Goal: Find specific page/section: Find specific page/section

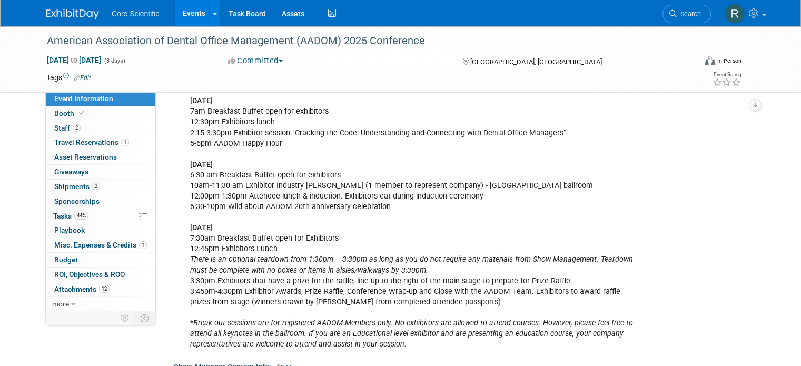
click at [74, 14] on img at bounding box center [72, 14] width 53 height 11
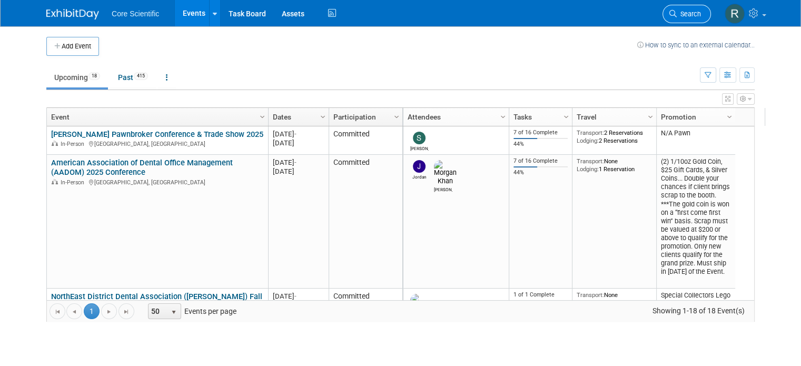
click at [710, 13] on link "Search" at bounding box center [686, 14] width 48 height 18
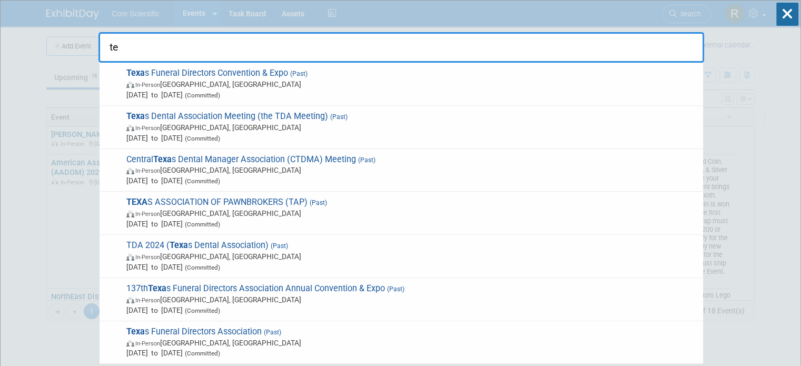
type input "t"
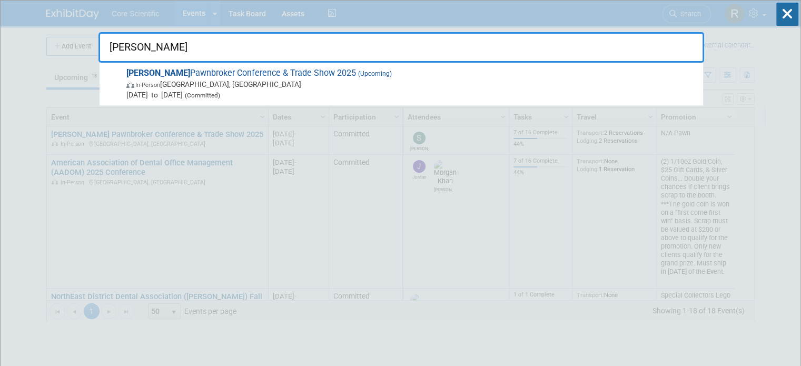
type input "[PERSON_NAME]"
click at [297, 96] on span "[DATE] to [DATE] (Committed)" at bounding box center [411, 95] width 571 height 11
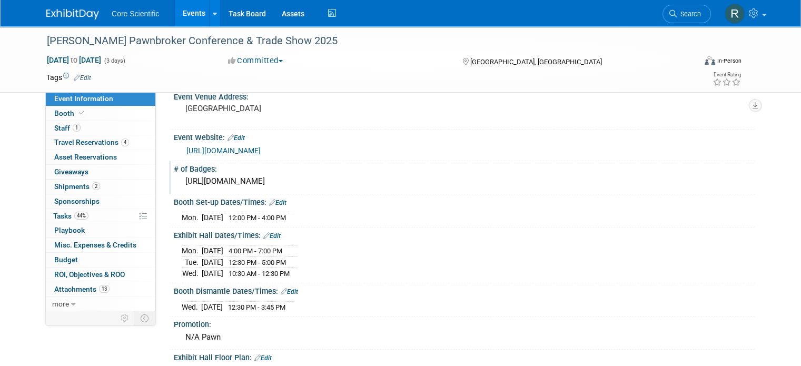
scroll to position [105, 0]
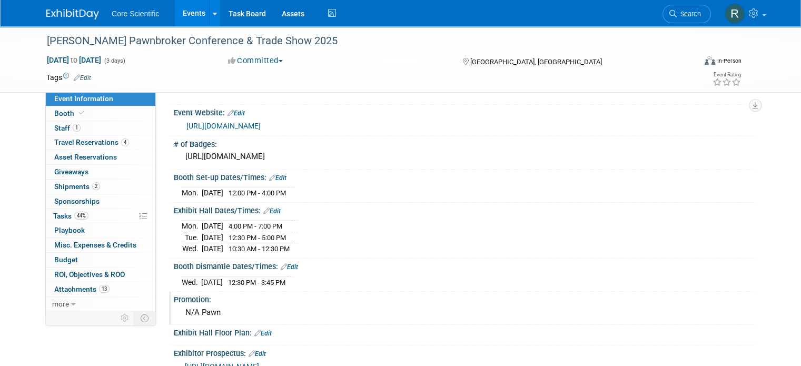
click at [214, 314] on div "N/A Pawn" at bounding box center [464, 312] width 565 height 16
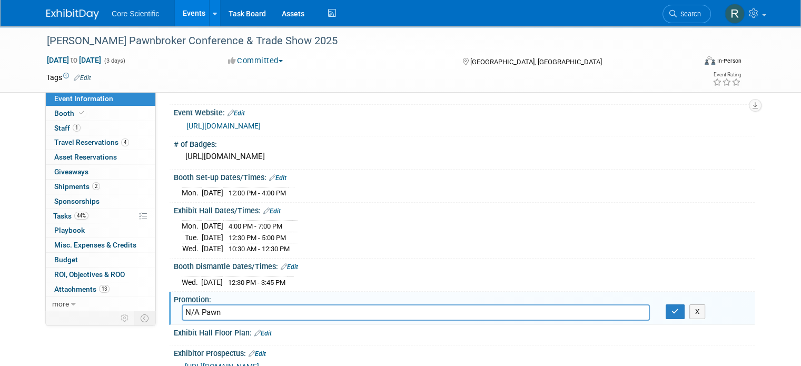
click at [214, 314] on input "N/A Pawn" at bounding box center [416, 312] width 468 height 16
click at [678, 309] on icon "button" at bounding box center [674, 311] width 7 height 7
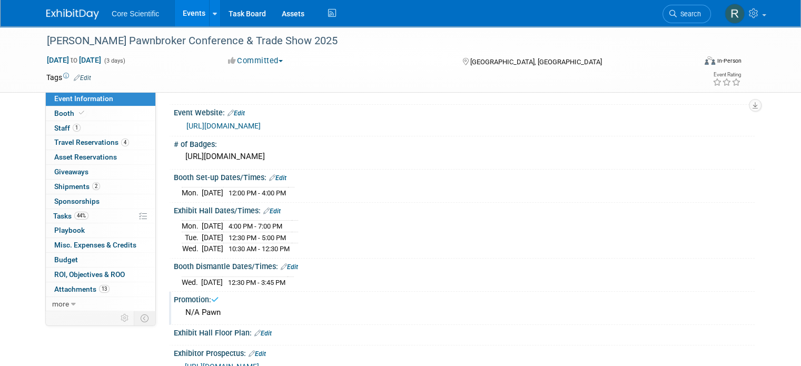
click at [668, 263] on div "Booth Dismantle Dates/Times: Edit" at bounding box center [464, 266] width 581 height 14
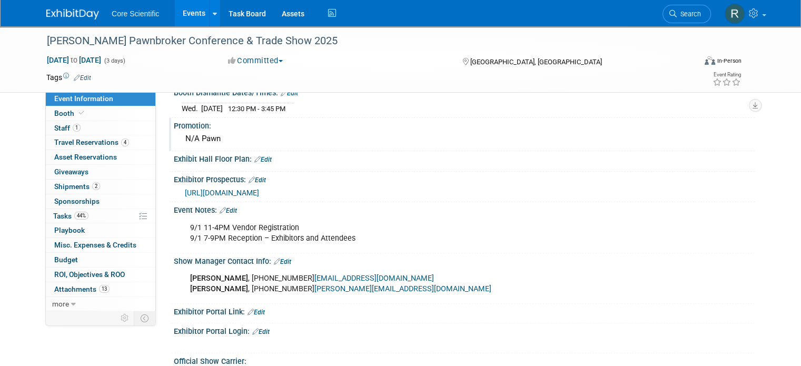
scroll to position [316, 0]
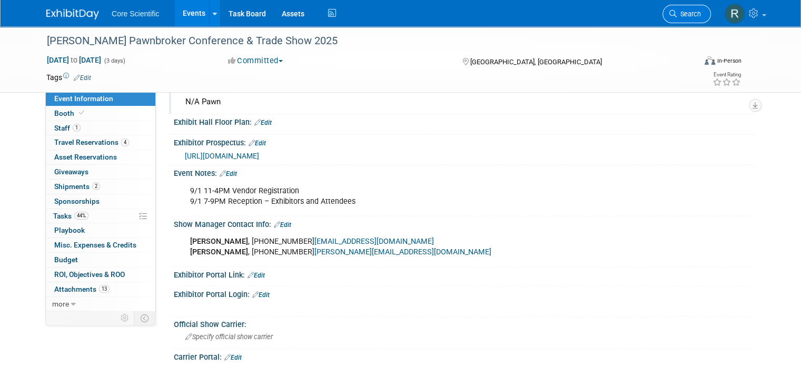
click at [697, 18] on link "Search" at bounding box center [686, 14] width 48 height 18
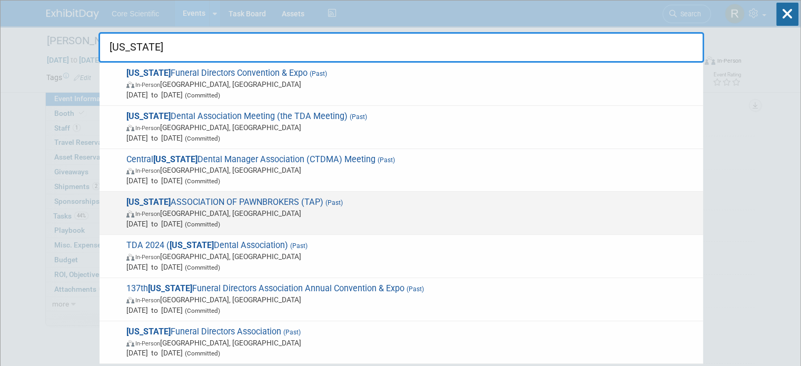
type input "[US_STATE]"
click at [414, 216] on span "In-Person Galveston, TX" at bounding box center [411, 213] width 571 height 11
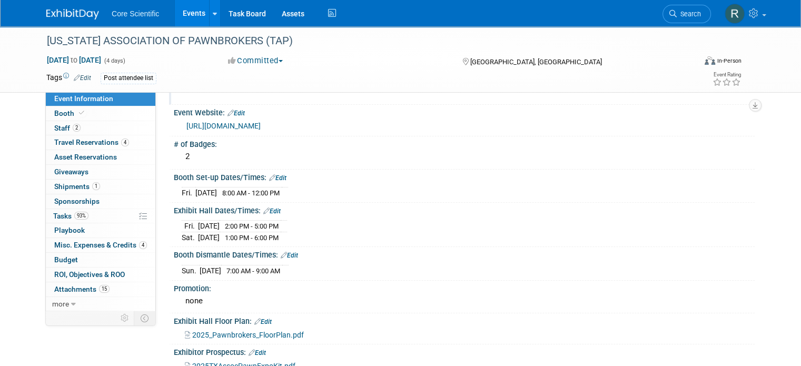
scroll to position [211, 0]
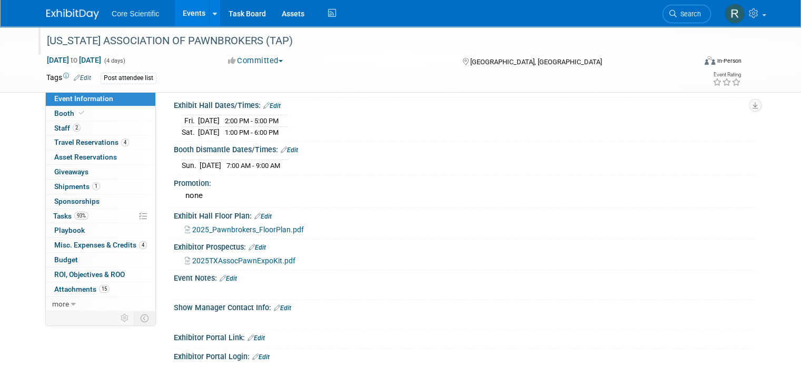
click at [174, 43] on div "TEXAS ASSOCIATION OF PAWNBROKERS (TAP)" at bounding box center [362, 41] width 639 height 19
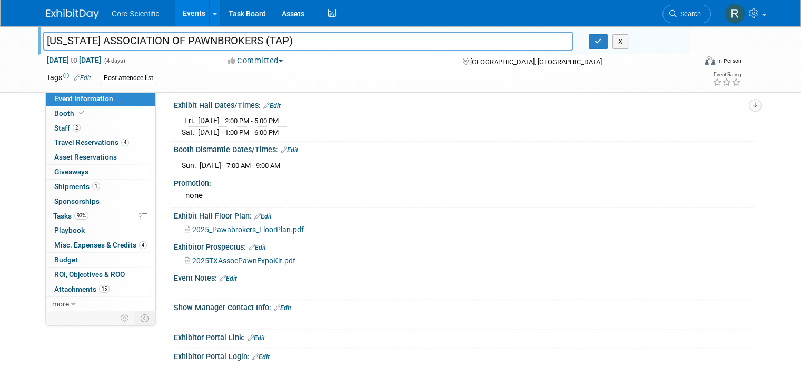
click at [174, 43] on input "TEXAS ASSOCIATION OF PAWNBROKERS (TAP)" at bounding box center [308, 41] width 530 height 18
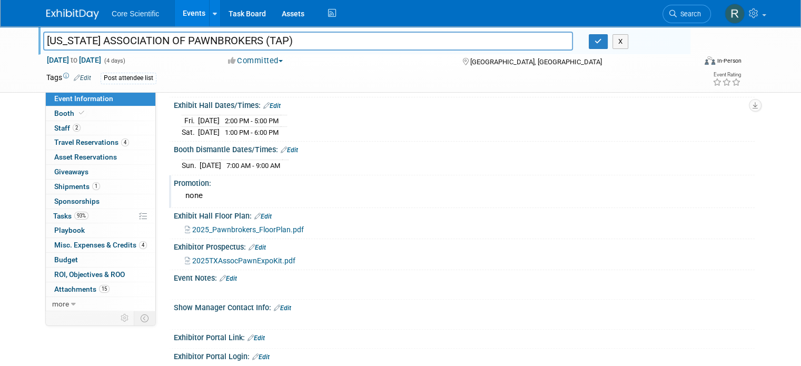
click at [174, 191] on div "none" at bounding box center [464, 195] width 581 height 17
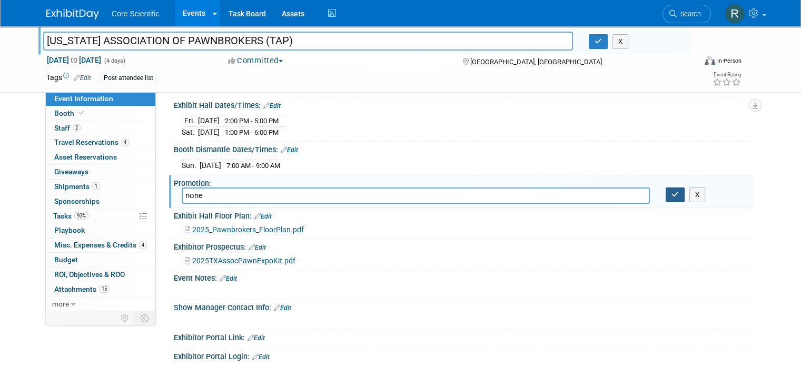
click at [679, 192] on icon "button" at bounding box center [674, 194] width 7 height 7
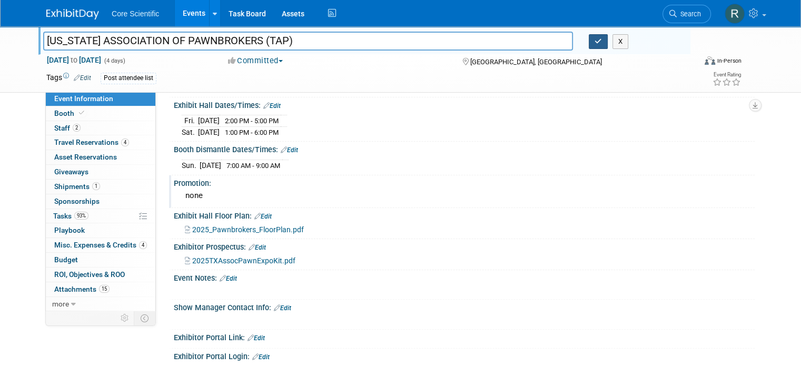
click at [602, 48] on button "button" at bounding box center [598, 41] width 19 height 15
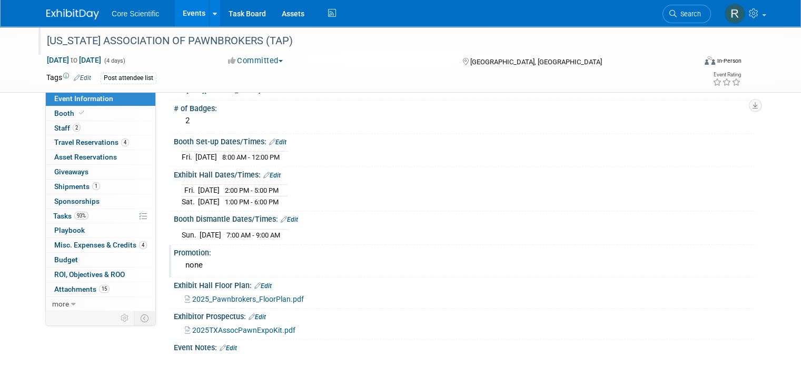
scroll to position [53, 0]
